Goal: Task Accomplishment & Management: Manage account settings

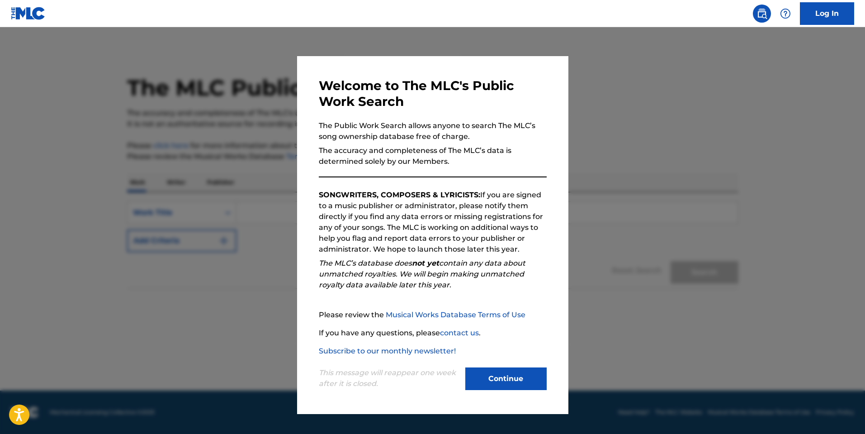
click at [530, 388] on button "Continue" at bounding box center [505, 378] width 81 height 23
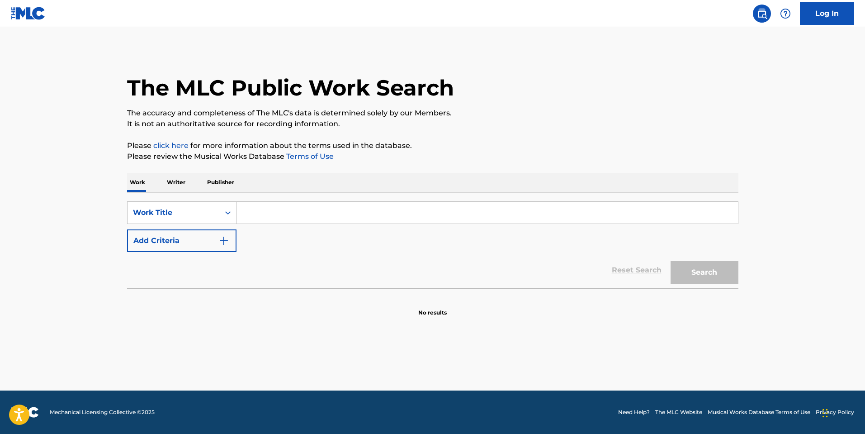
click at [806, 24] on link "Log In" at bounding box center [827, 13] width 54 height 23
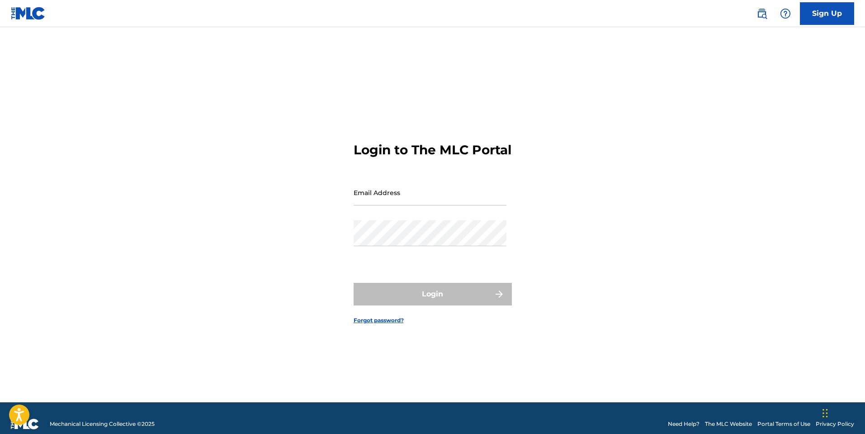
click at [440, 192] on input "Email Address" at bounding box center [430, 193] width 153 height 26
type input "[EMAIL_ADDRESS][DOMAIN_NAME]"
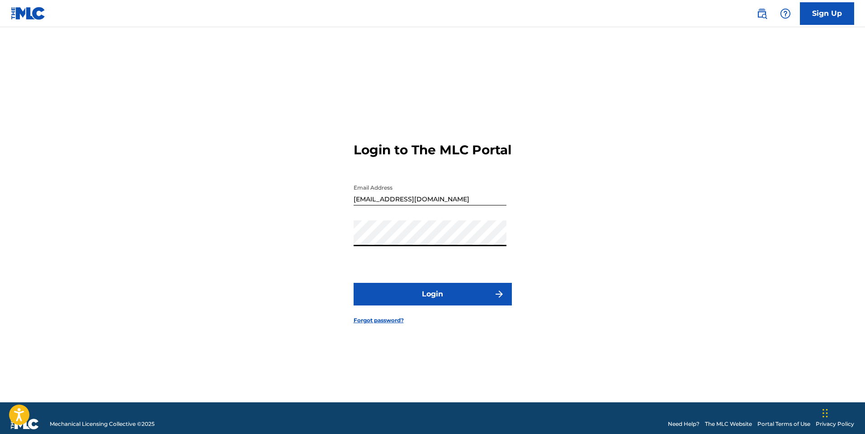
click at [465, 305] on button "Login" at bounding box center [433, 294] width 158 height 23
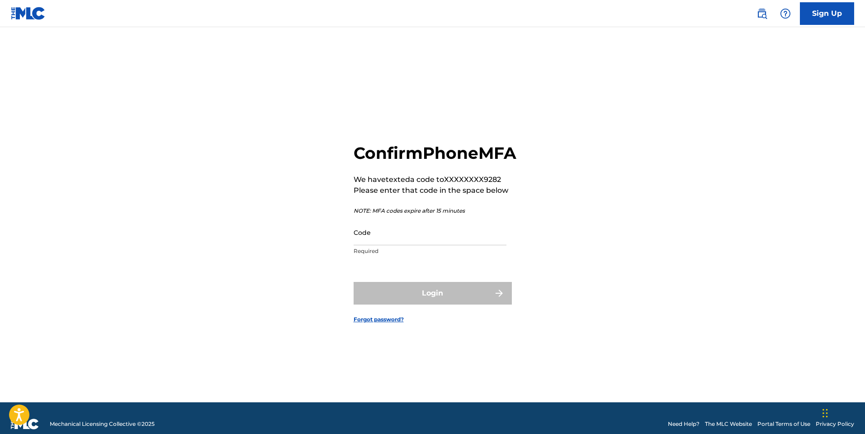
click at [470, 239] on input "Code" at bounding box center [430, 232] width 153 height 26
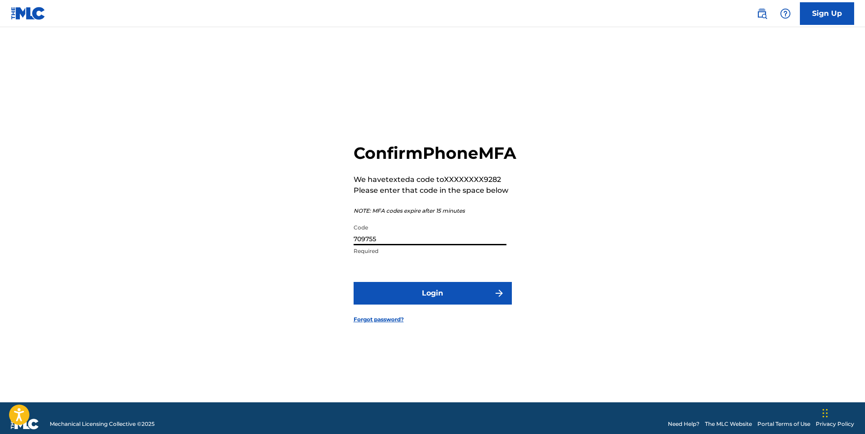
type input "709755"
click at [354, 282] on button "Login" at bounding box center [433, 293] width 158 height 23
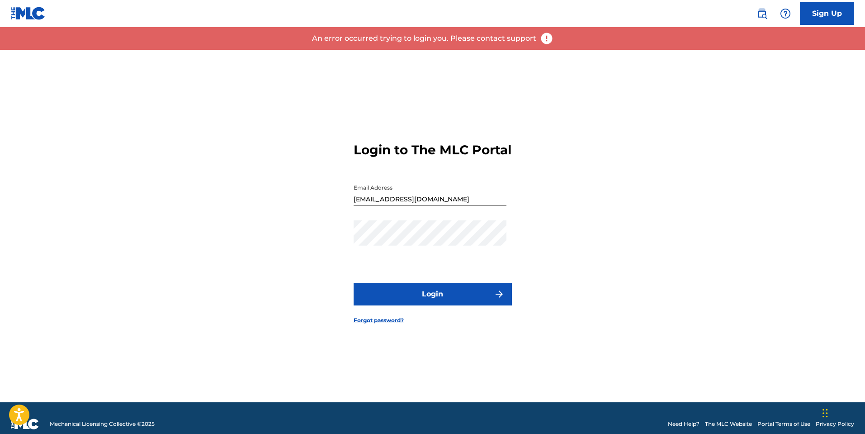
click at [435, 295] on button "Login" at bounding box center [433, 294] width 158 height 23
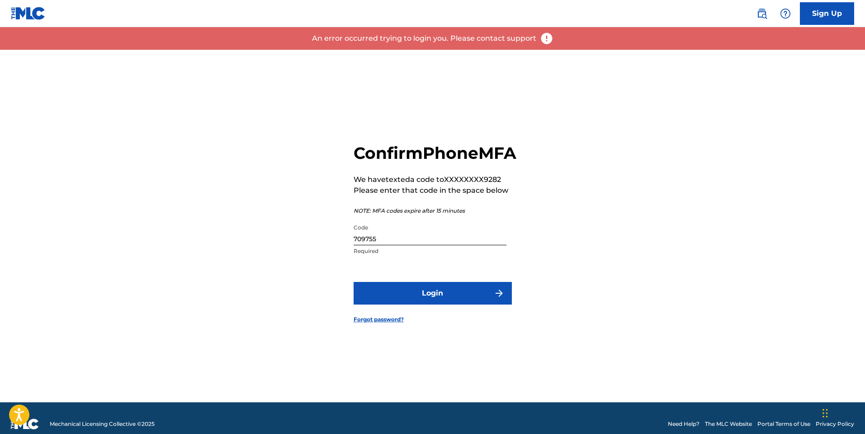
click at [428, 245] on input "709755" at bounding box center [430, 232] width 153 height 26
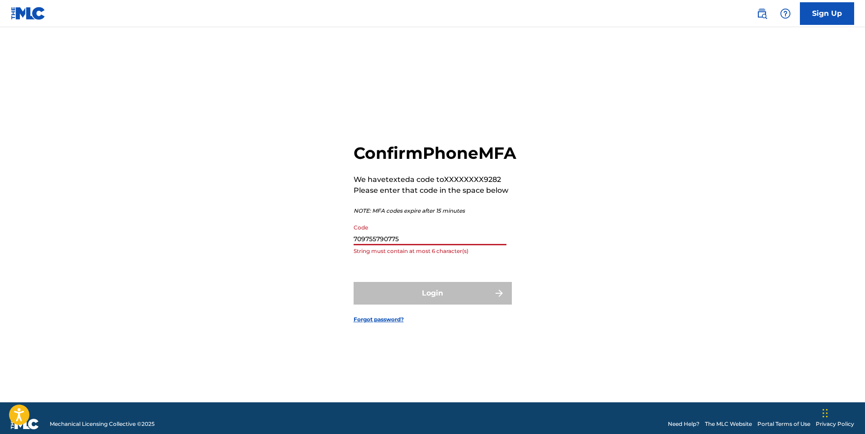
drag, startPoint x: 373, startPoint y: 247, endPoint x: 333, endPoint y: 246, distance: 39.8
click at [333, 246] on div "Confirm Phone MFA We have texted a code to XXXXXXXX9282 Please enter that code …" at bounding box center [432, 226] width 633 height 352
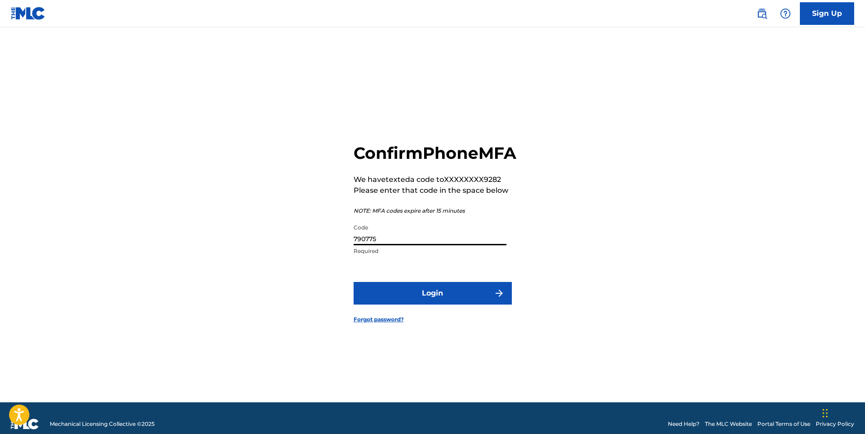
type input "790775"
click at [354, 282] on button "Login" at bounding box center [433, 293] width 158 height 23
